Goal: Book appointment/travel/reservation

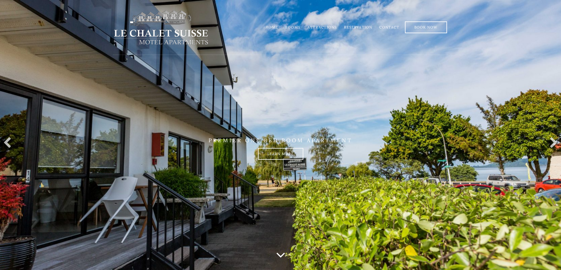
click at [295, 26] on link "Rooms" at bounding box center [292, 27] width 15 height 4
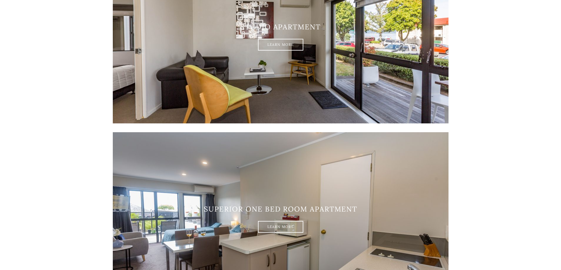
scroll to position [235, 0]
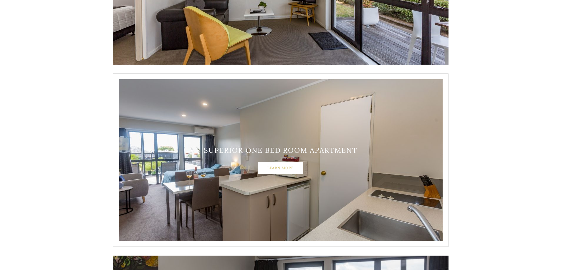
click at [279, 167] on link "Learn More" at bounding box center [280, 168] width 45 height 12
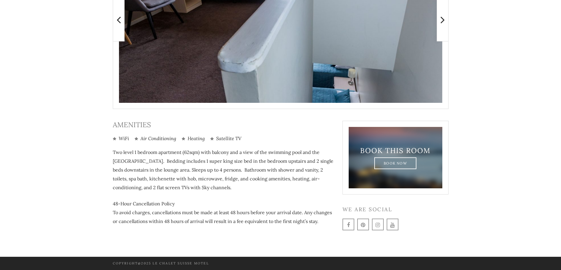
scroll to position [167, 0]
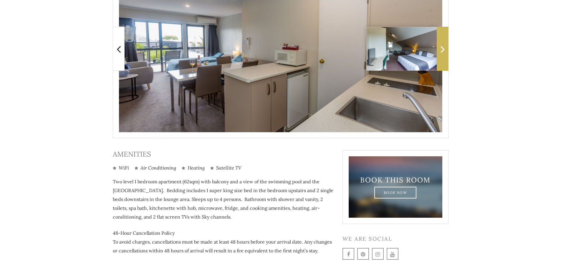
click at [442, 49] on icon at bounding box center [442, 49] width 4 height 12
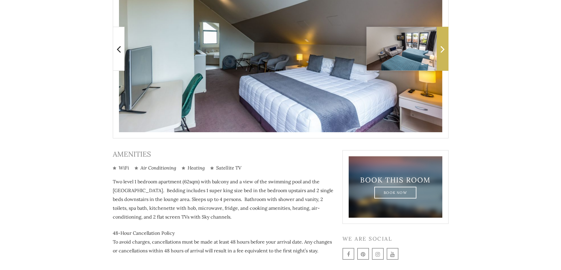
click at [442, 49] on icon at bounding box center [442, 49] width 4 height 12
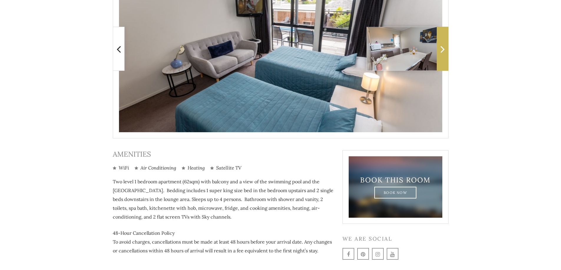
click at [442, 49] on icon at bounding box center [442, 49] width 4 height 12
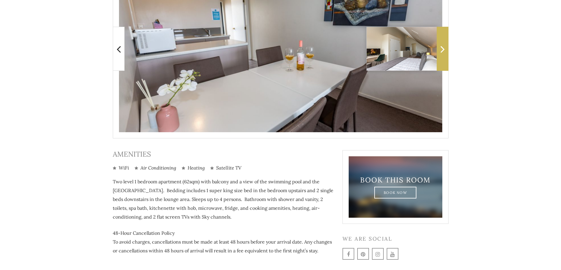
click at [442, 49] on icon at bounding box center [442, 49] width 4 height 12
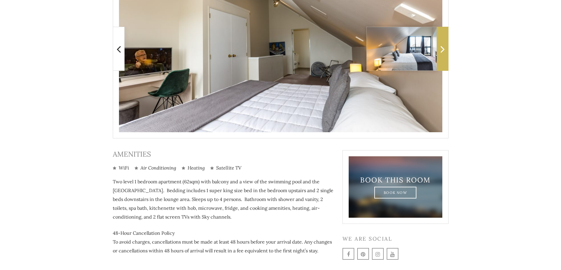
click at [442, 49] on icon at bounding box center [442, 49] width 4 height 12
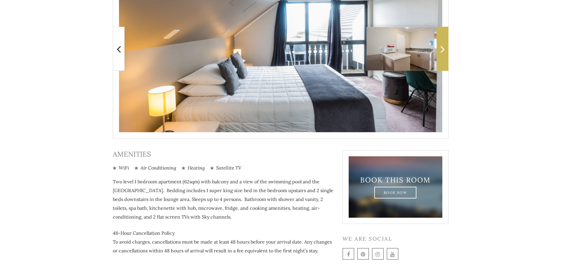
click at [442, 49] on icon at bounding box center [442, 49] width 4 height 12
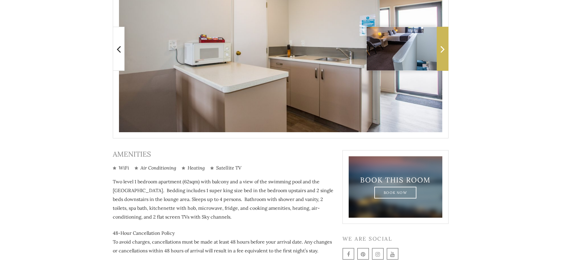
click at [442, 49] on icon at bounding box center [442, 49] width 4 height 12
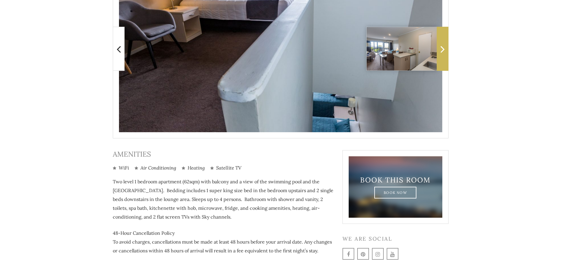
click at [442, 49] on icon at bounding box center [442, 49] width 4 height 12
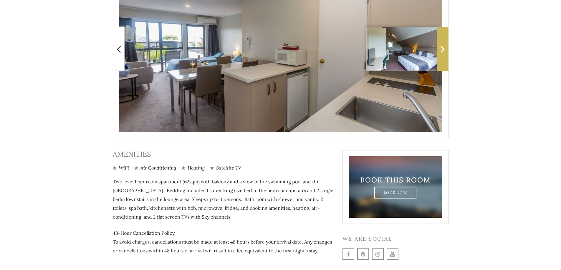
click at [442, 49] on icon at bounding box center [442, 49] width 4 height 12
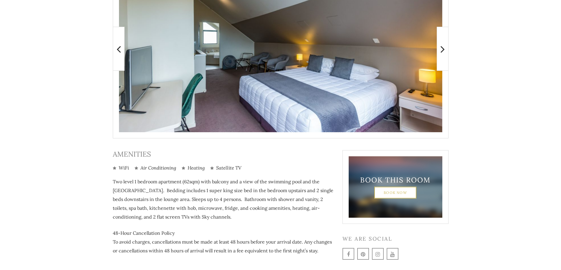
click at [401, 191] on link "Book Now" at bounding box center [395, 193] width 42 height 12
